Goal: Task Accomplishment & Management: Manage account settings

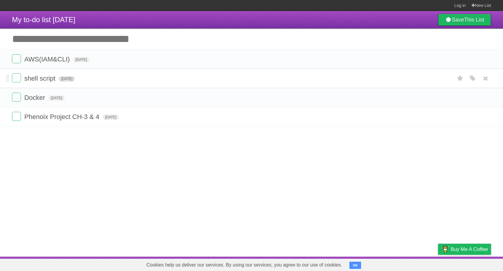
click at [68, 79] on span "[DATE]" at bounding box center [67, 78] width 16 height 5
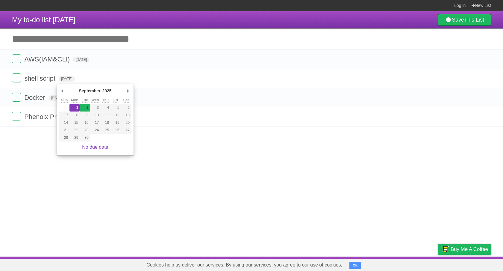
type span "[DATE]"
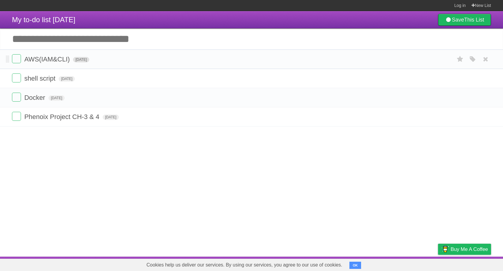
click at [84, 61] on span "[DATE]" at bounding box center [81, 59] width 16 height 5
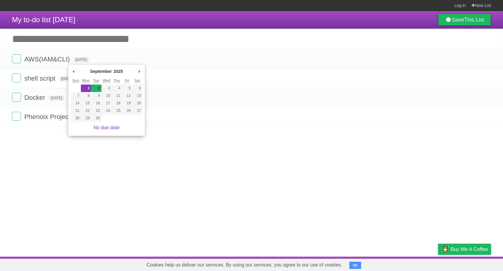
type span "[DATE]"
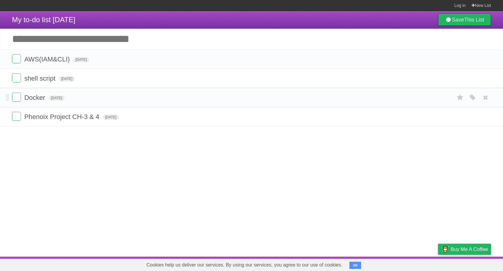
click at [61, 97] on form "Docker [DATE] White Red Blue Green Purple Orange" at bounding box center [251, 98] width 479 height 10
click at [61, 99] on span "[DATE]" at bounding box center [57, 97] width 16 height 5
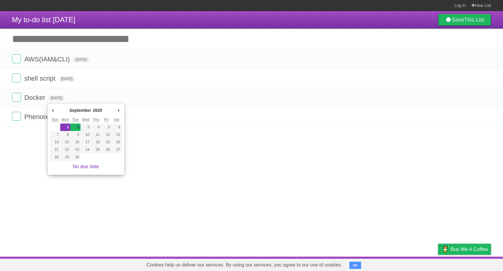
type span "[DATE]"
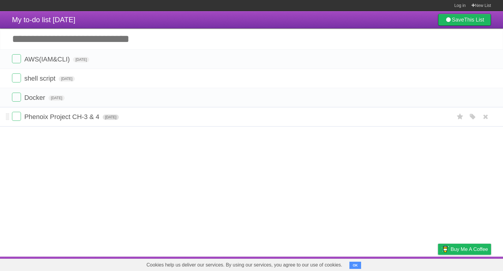
click at [112, 120] on span "[DATE]" at bounding box center [111, 116] width 16 height 5
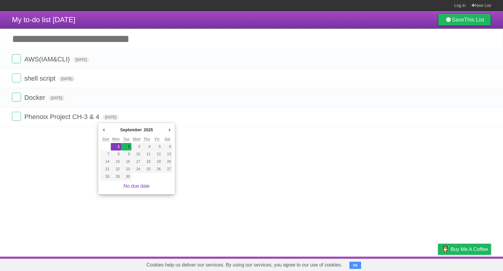
type span "[DATE]"
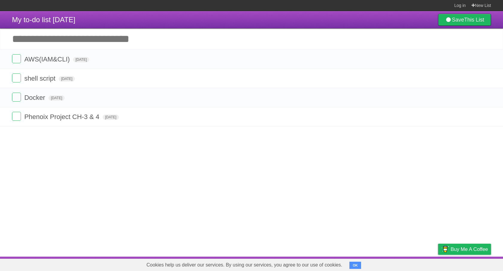
click at [202, 149] on article "My to-do list [DATE] Save This List Great, we've created a list for you. You sh…" at bounding box center [251, 133] width 503 height 245
